Goal: Task Accomplishment & Management: Manage account settings

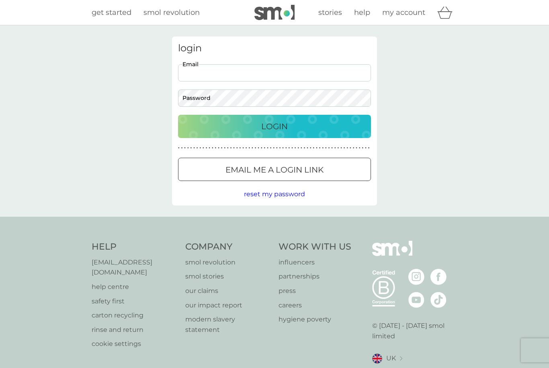
type input "[EMAIL_ADDRESS][DOMAIN_NAME]"
click at [274, 126] on button "Login" at bounding box center [274, 126] width 193 height 23
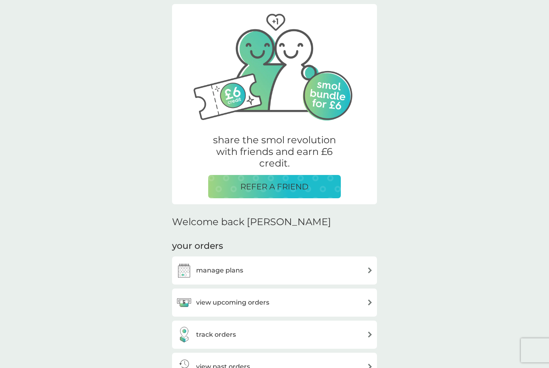
scroll to position [78, 0]
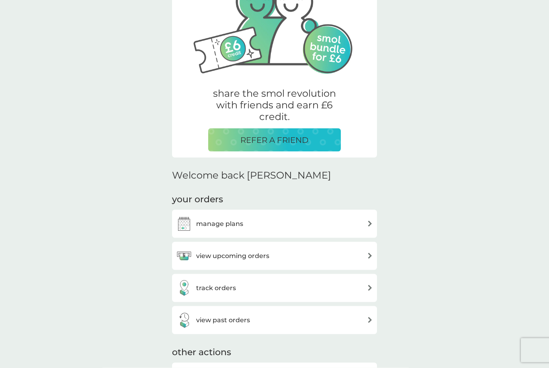
click at [309, 227] on div "manage plans" at bounding box center [274, 224] width 197 height 16
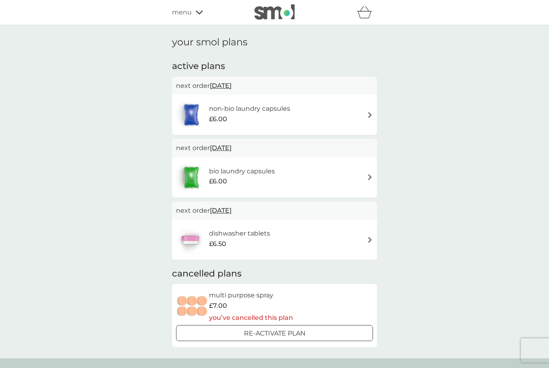
click at [194, 16] on div "menu" at bounding box center [206, 12] width 68 height 10
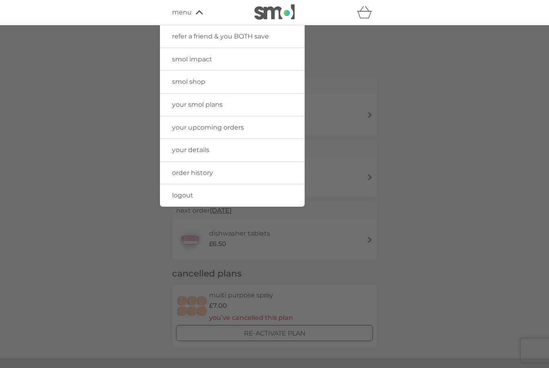
click at [248, 196] on link "logout" at bounding box center [232, 195] width 145 height 22
